Goal: Information Seeking & Learning: Learn about a topic

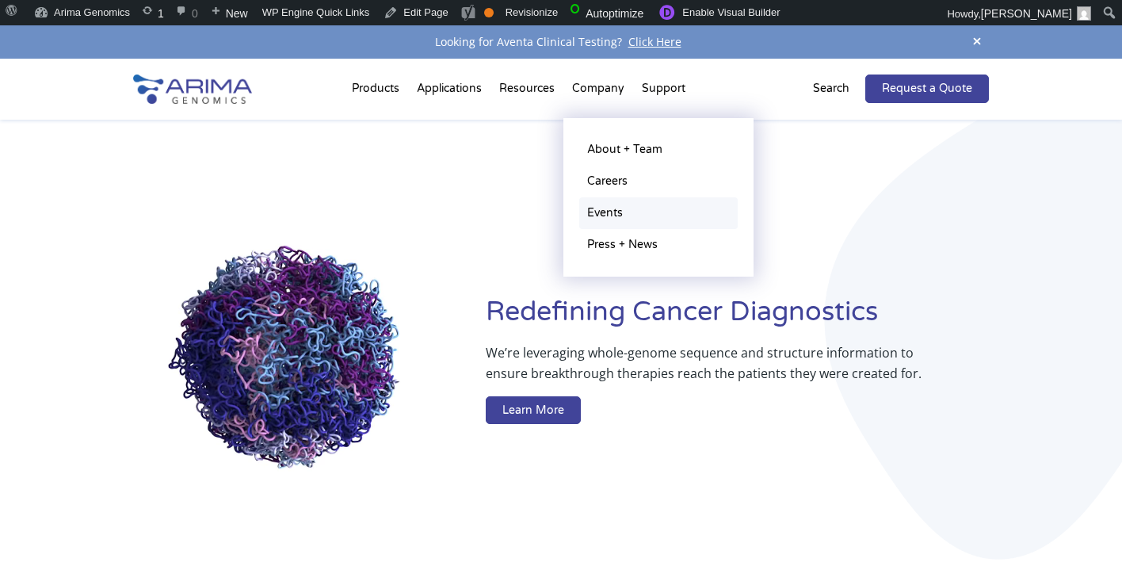
click at [597, 213] on link "Events" at bounding box center [658, 213] width 158 height 32
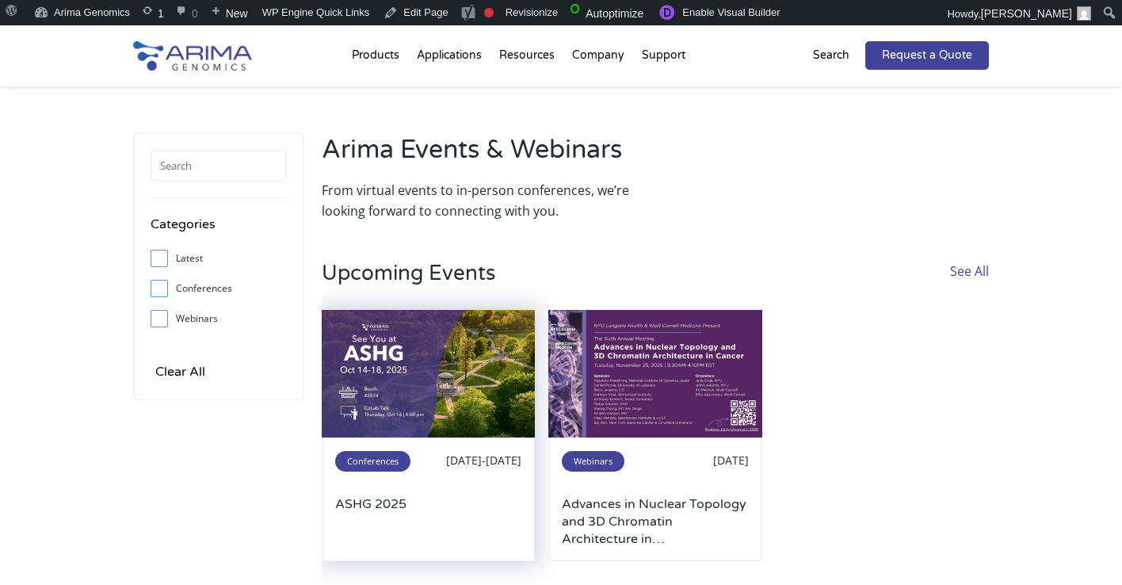
click at [448, 454] on span "Oct 14-18, 2025" at bounding box center [483, 459] width 75 height 15
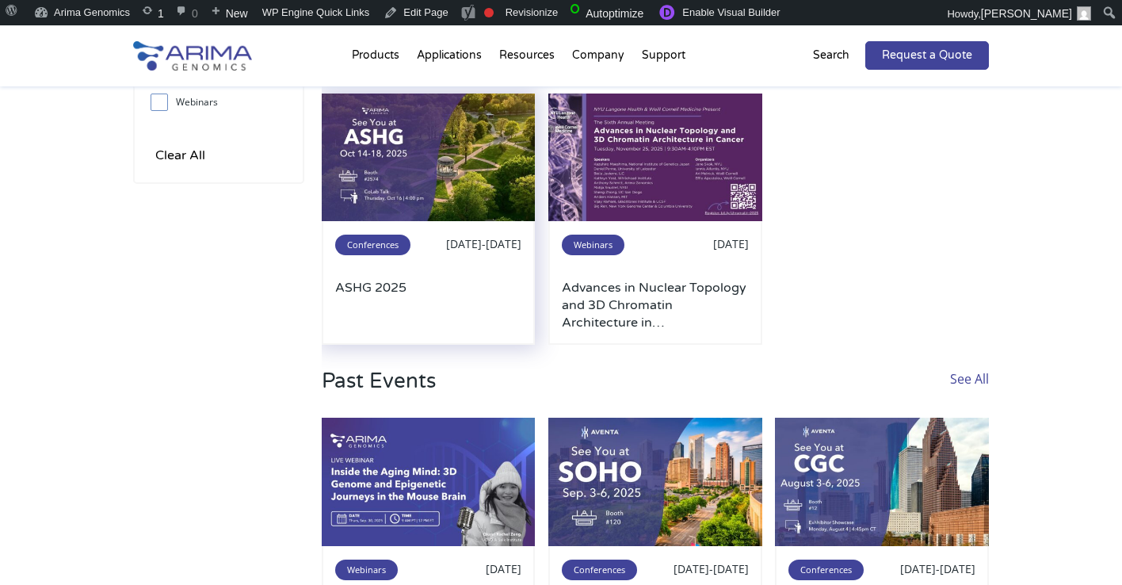
scroll to position [219, 0]
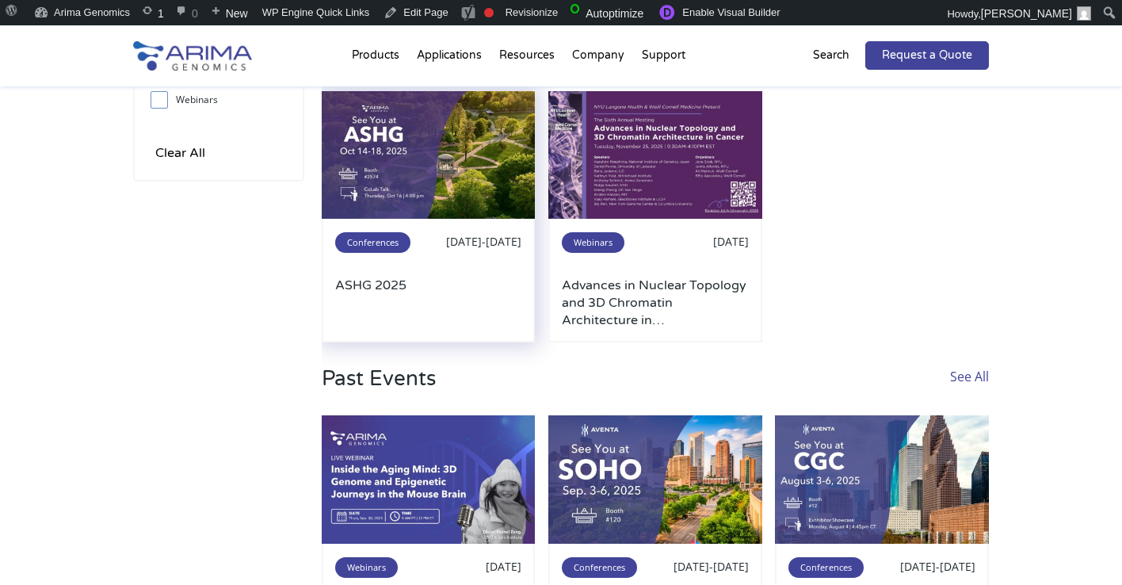
click at [429, 149] on img at bounding box center [429, 155] width 214 height 128
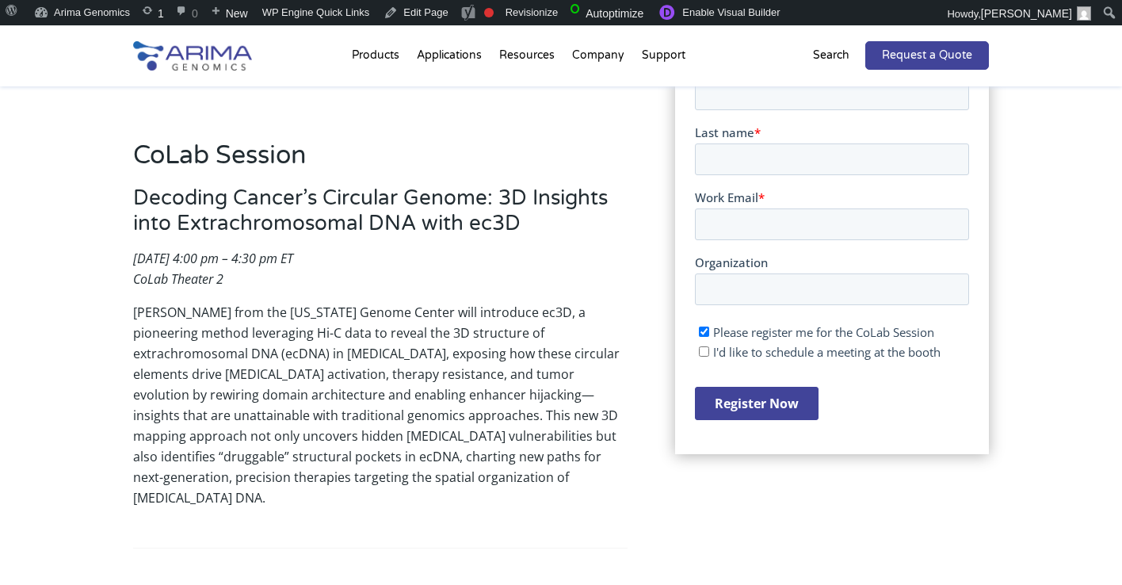
scroll to position [366, 0]
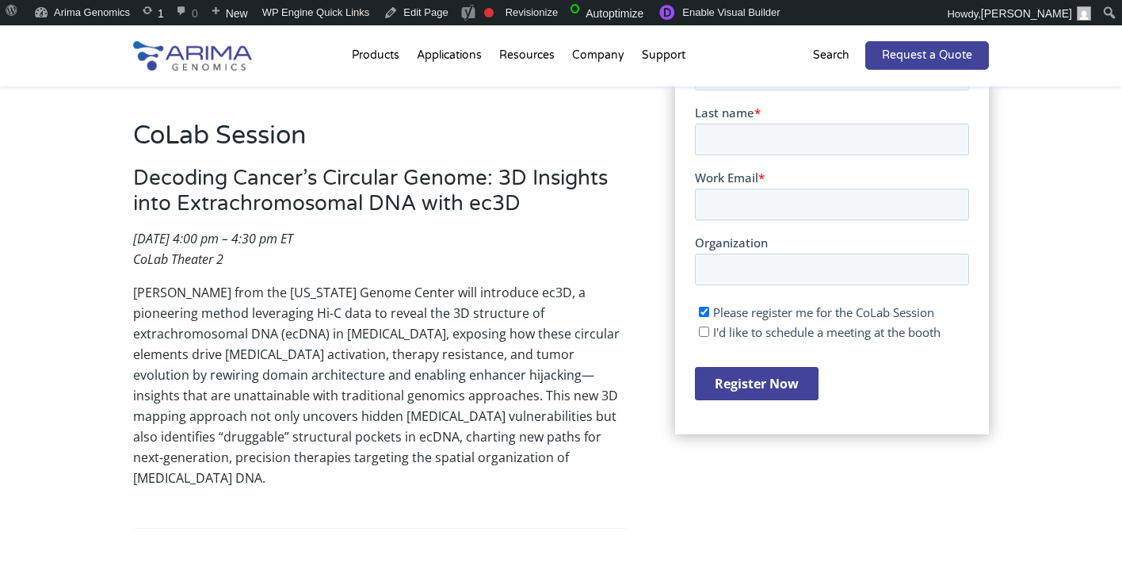
click at [235, 378] on p "[PERSON_NAME] from the [US_STATE] Genome Center will introduce ec3D, a pioneeri…" at bounding box center [380, 385] width 494 height 206
copy p "architecture"
click at [361, 212] on h3 "Decoding Cancer’s Circular Genome: 3D Insights into Extrachromosomal DNA with e…" at bounding box center [380, 197] width 494 height 63
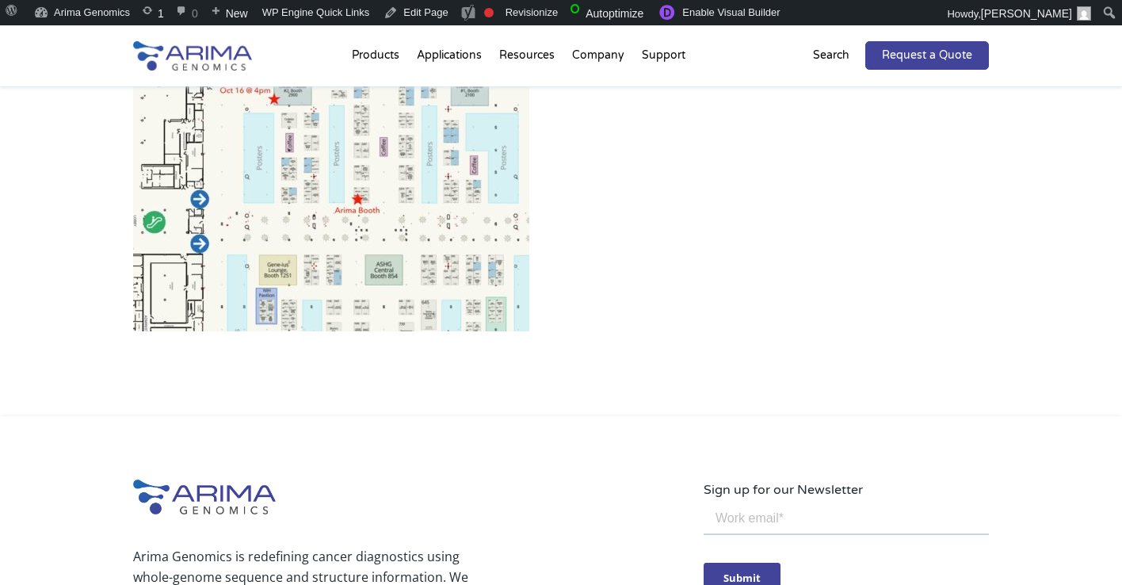
scroll to position [1024, 0]
